Goal: Task Accomplishment & Management: Manage account settings

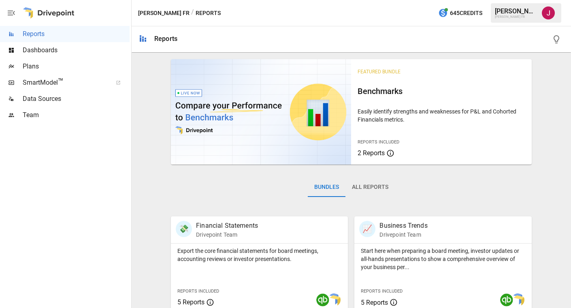
click at [508, 19] on div "[PERSON_NAME] FR" at bounding box center [525, 12] width 70 height 19
click at [509, 13] on div "[PERSON_NAME]" at bounding box center [516, 11] width 42 height 8
click at [551, 15] on img "Jennifer Osman" at bounding box center [547, 12] width 13 height 13
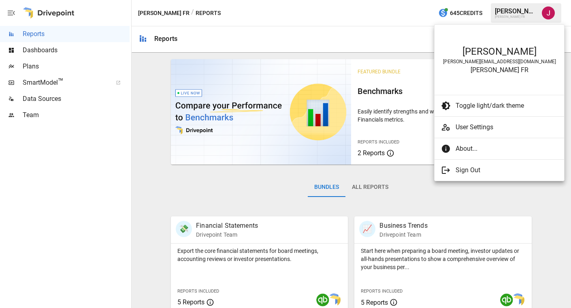
click at [475, 130] on span "User Settings" at bounding box center [506, 127] width 102 height 10
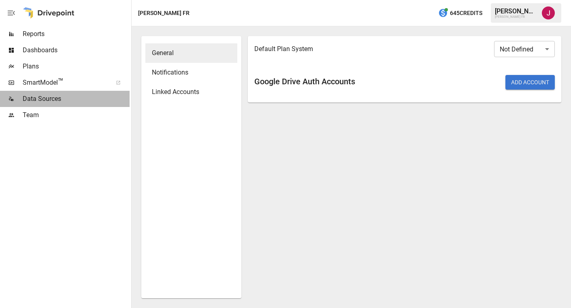
click at [55, 98] on span "Data Sources" at bounding box center [76, 99] width 107 height 10
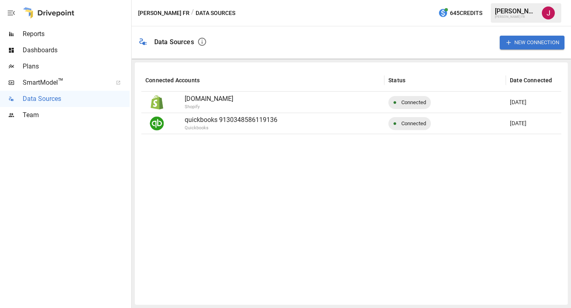
click at [522, 13] on div "[PERSON_NAME]" at bounding box center [516, 11] width 42 height 8
click at [544, 13] on img "Jennifer Osman" at bounding box center [547, 12] width 13 height 13
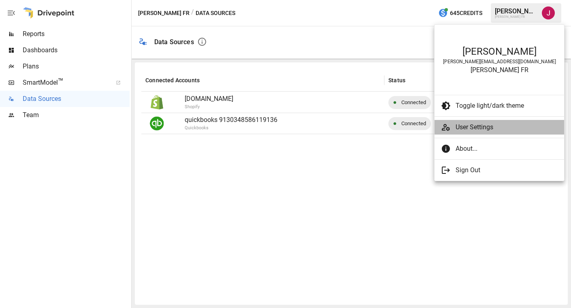
click at [486, 132] on span "User Settings" at bounding box center [506, 127] width 102 height 10
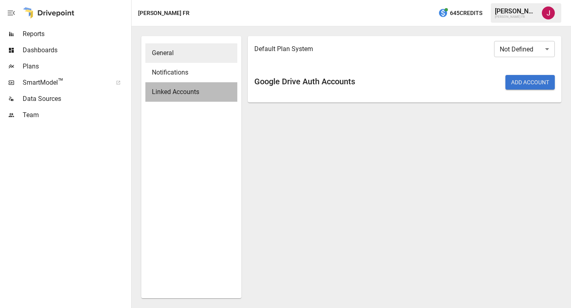
click at [186, 92] on span "Linked Accounts" at bounding box center [191, 92] width 79 height 10
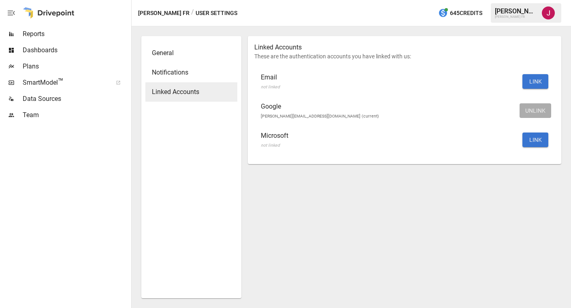
click at [269, 113] on span "[PERSON_NAME][EMAIL_ADDRESS][DOMAIN_NAME] (current)" at bounding box center [320, 115] width 118 height 5
click at [537, 79] on button "LINK" at bounding box center [535, 81] width 26 height 15
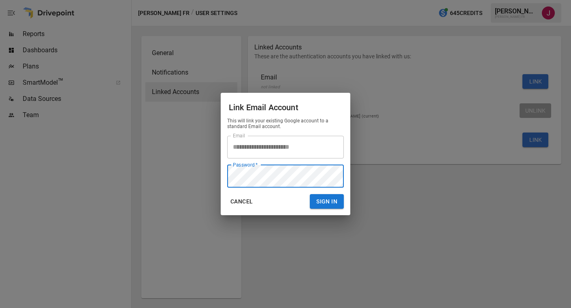
click at [335, 204] on button "Sign In" at bounding box center [327, 201] width 34 height 15
